Goal: Transaction & Acquisition: Purchase product/service

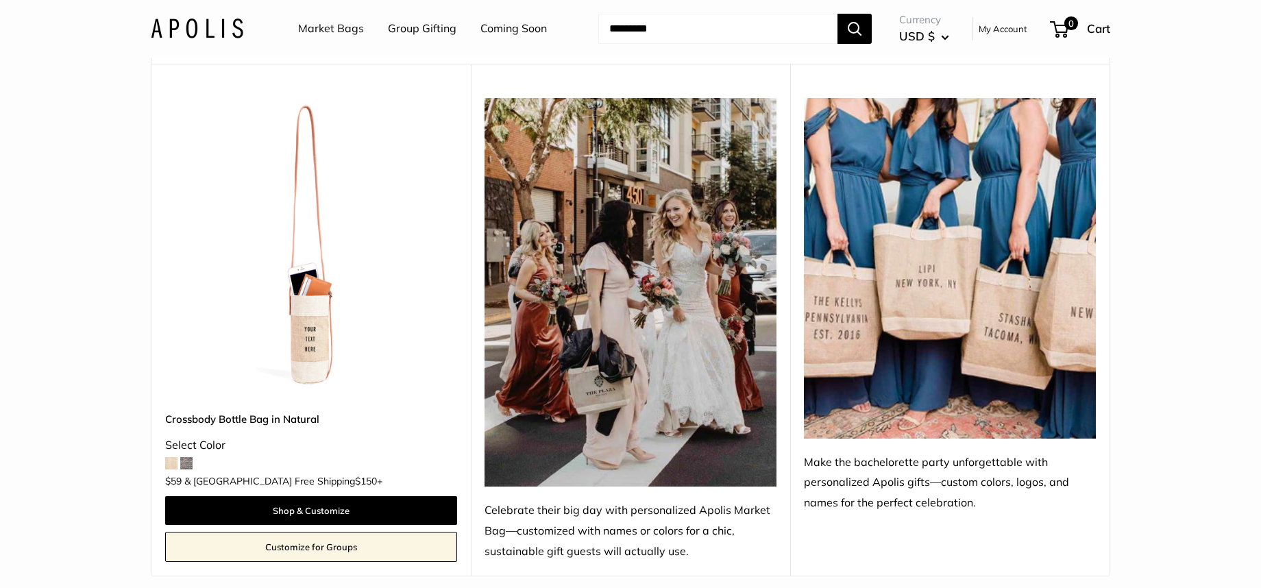
scroll to position [137, 0]
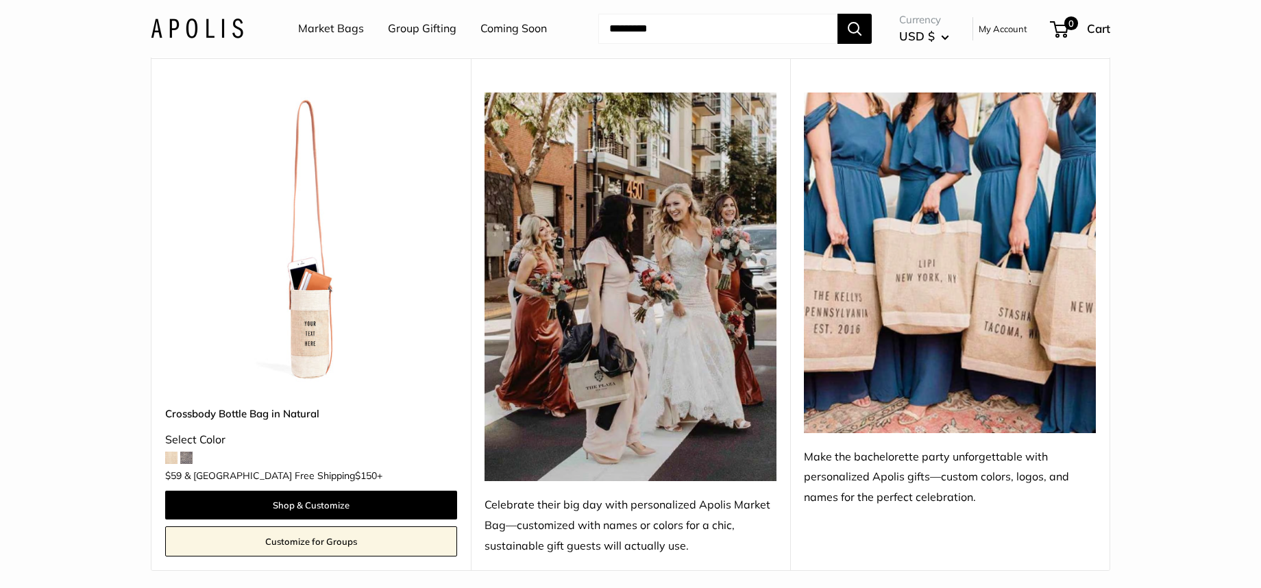
click at [0, 0] on img at bounding box center [0, 0] width 0 height 0
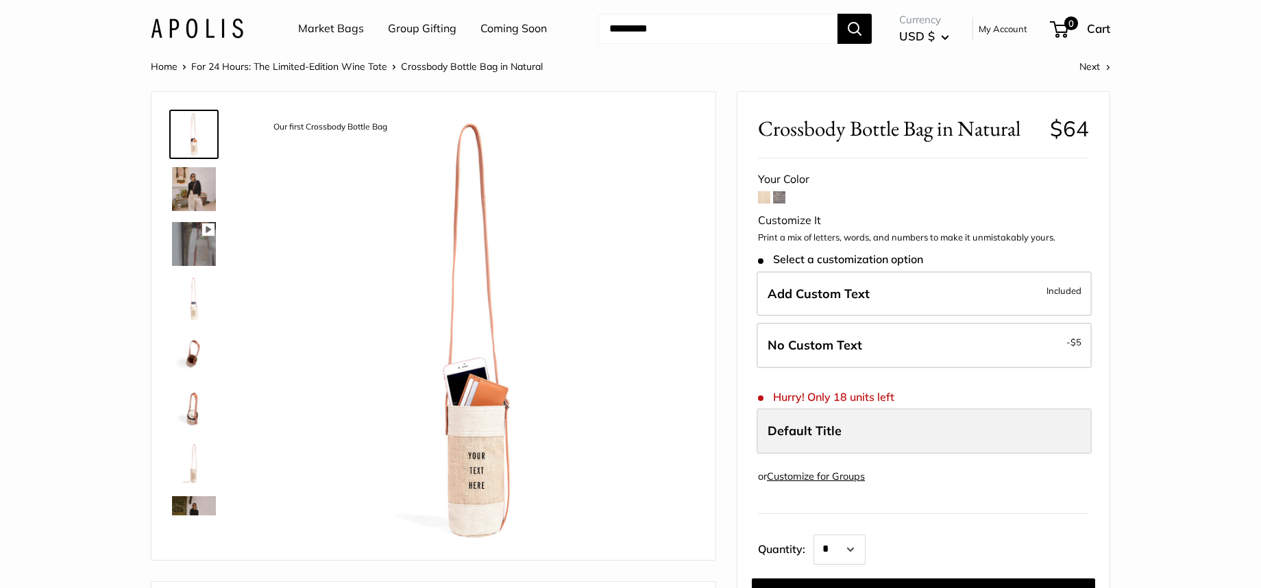
click at [899, 428] on label "Default Title" at bounding box center [924, 430] width 335 height 45
